Goal: Check status: Check status

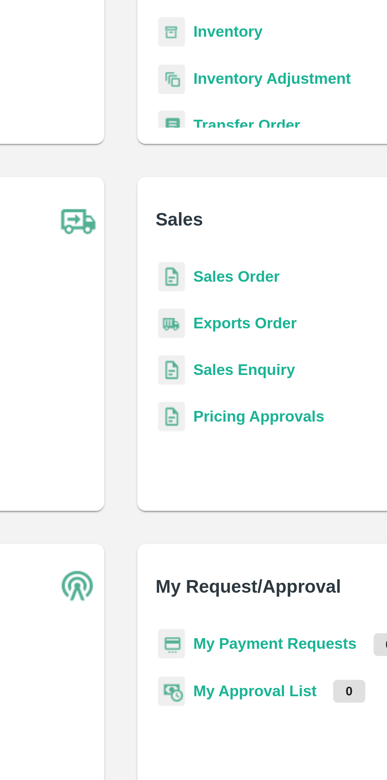
click at [237, 171] on div "Warehouse Arrivals Quality Reports Inventory Inventory Adjustment Transfer Orde…" at bounding box center [290, 112] width 181 height 127
click at [239, 167] on b "Transfer Order" at bounding box center [241, 169] width 41 height 6
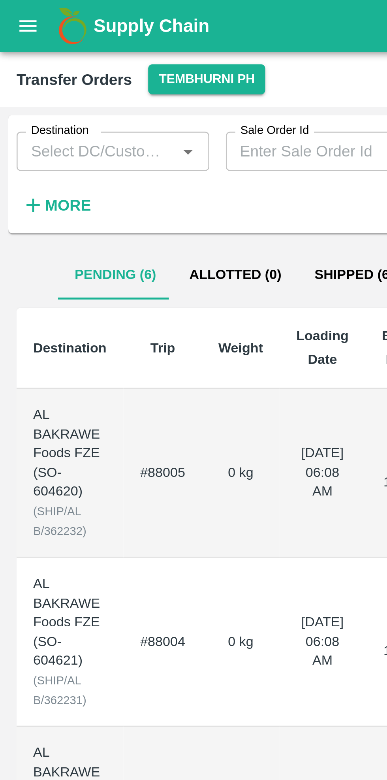
click at [75, 35] on button "Tembhurni PH" at bounding box center [79, 29] width 44 height 11
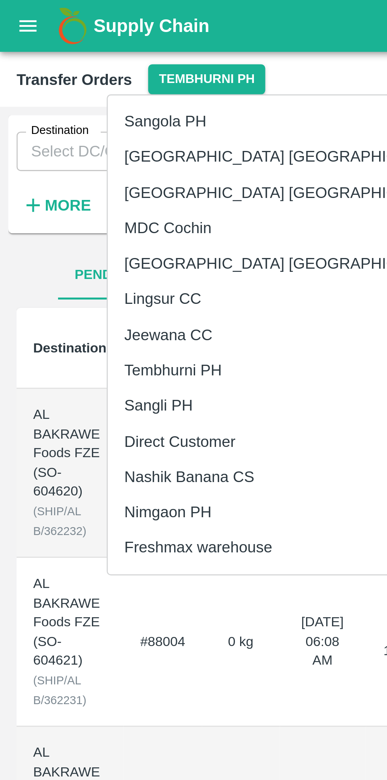
click at [83, 182] on li "Nashik Banana CS" at bounding box center [109, 181] width 136 height 13
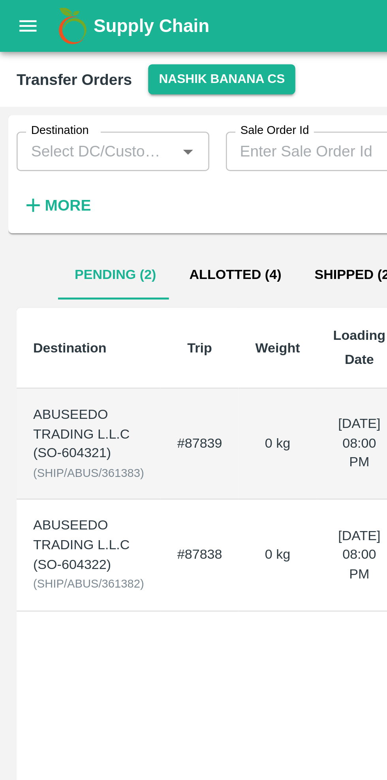
click at [90, 108] on button "Allotted (4)" at bounding box center [90, 104] width 48 height 19
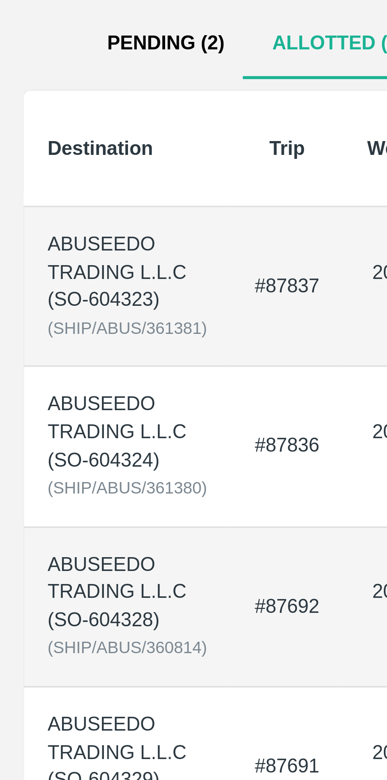
click at [78, 174] on td "#87837" at bounding box center [76, 169] width 30 height 42
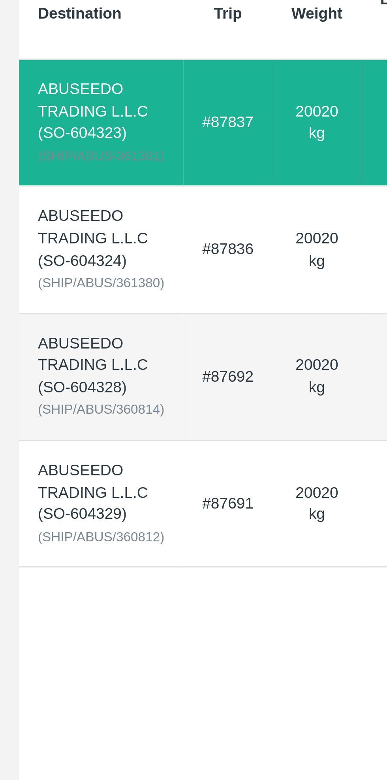
click at [91, 223] on td "20020 kg" at bounding box center [106, 211] width 30 height 42
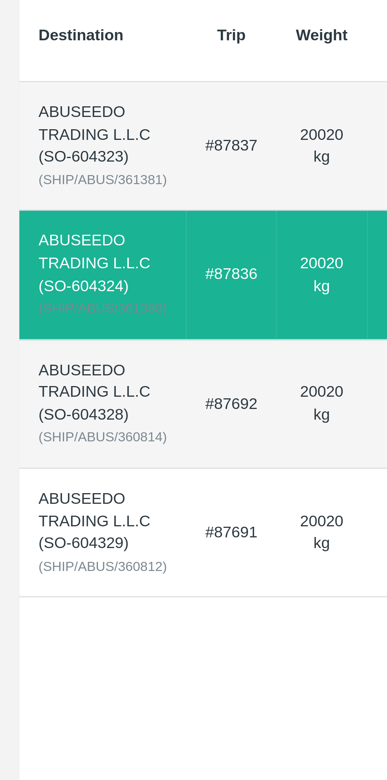
click at [71, 255] on td "#87692" at bounding box center [76, 254] width 30 height 42
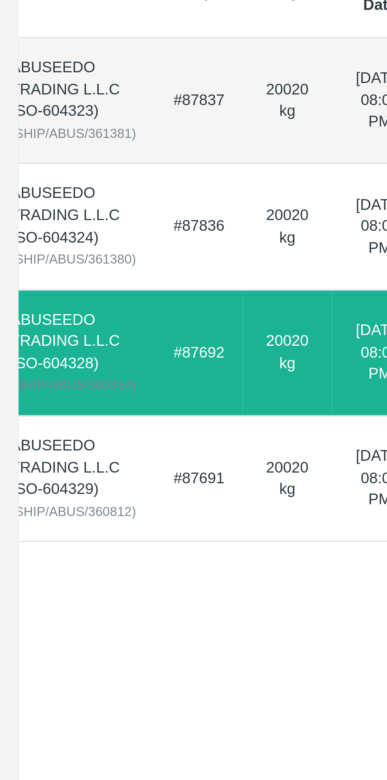
click at [60, 297] on td "#87691" at bounding box center [67, 296] width 30 height 42
